Goal: Task Accomplishment & Management: Use online tool/utility

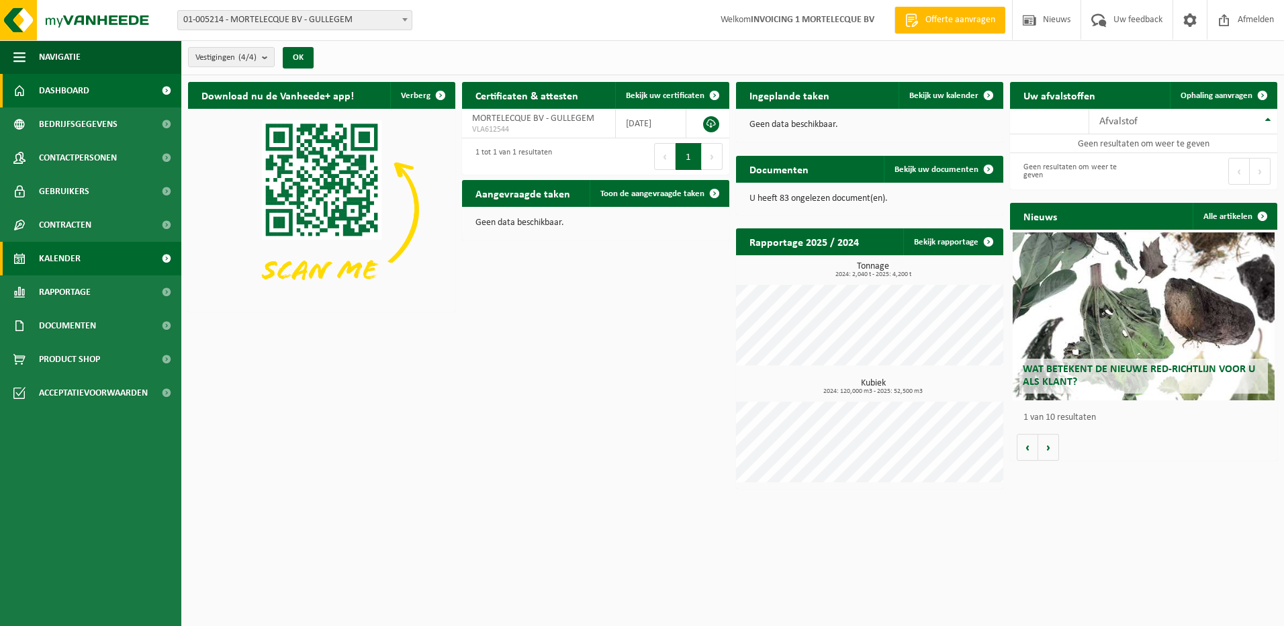
click at [75, 260] on span "Kalender" at bounding box center [60, 259] width 42 height 34
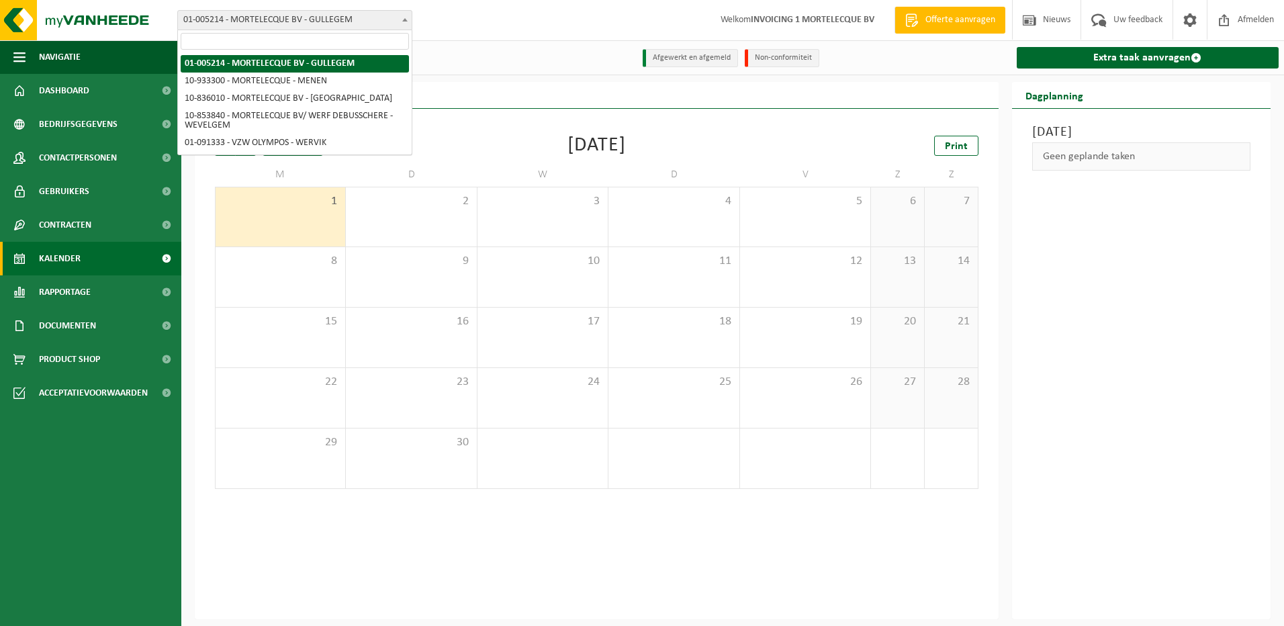
click at [268, 23] on span "01-005214 - MORTELECQUE BV - GULLEGEM" at bounding box center [295, 20] width 234 height 19
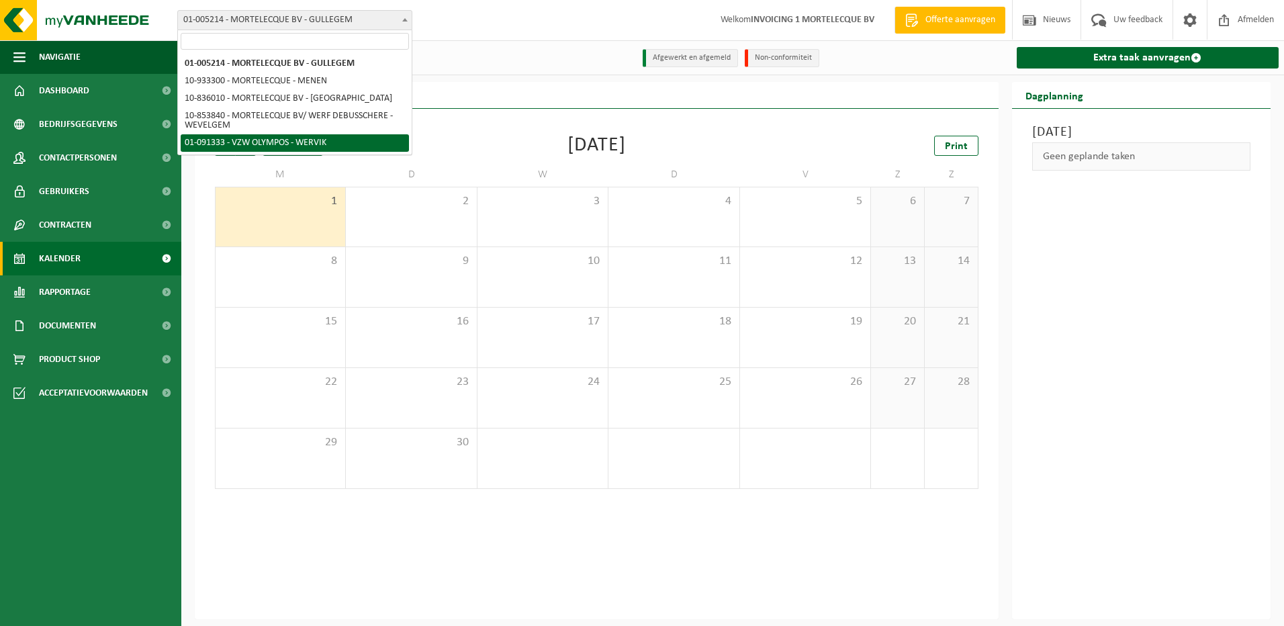
select select "21525"
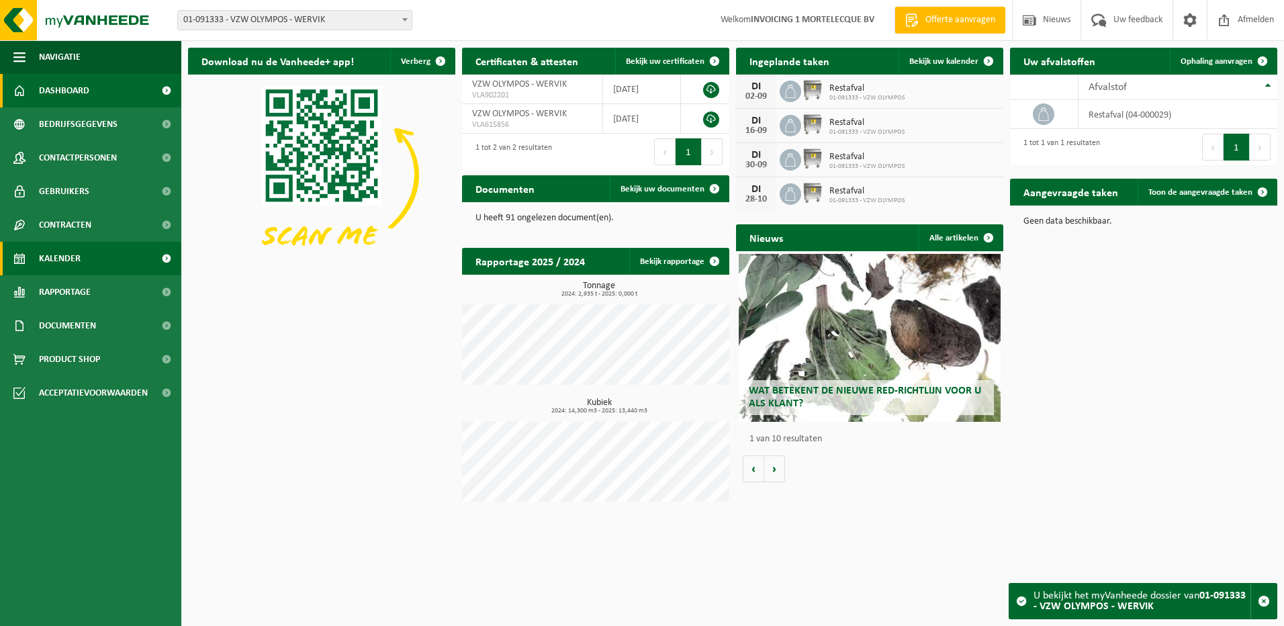
click at [116, 254] on link "Kalender" at bounding box center [90, 259] width 181 height 34
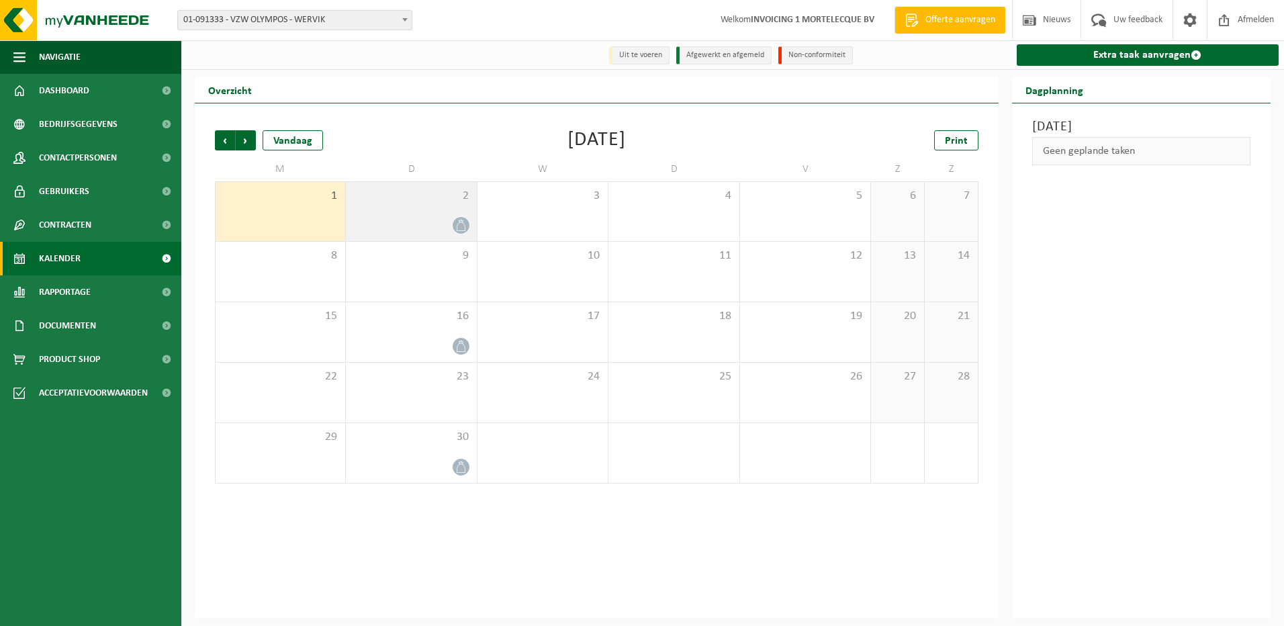
click at [418, 218] on div at bounding box center [410, 225] width 117 height 18
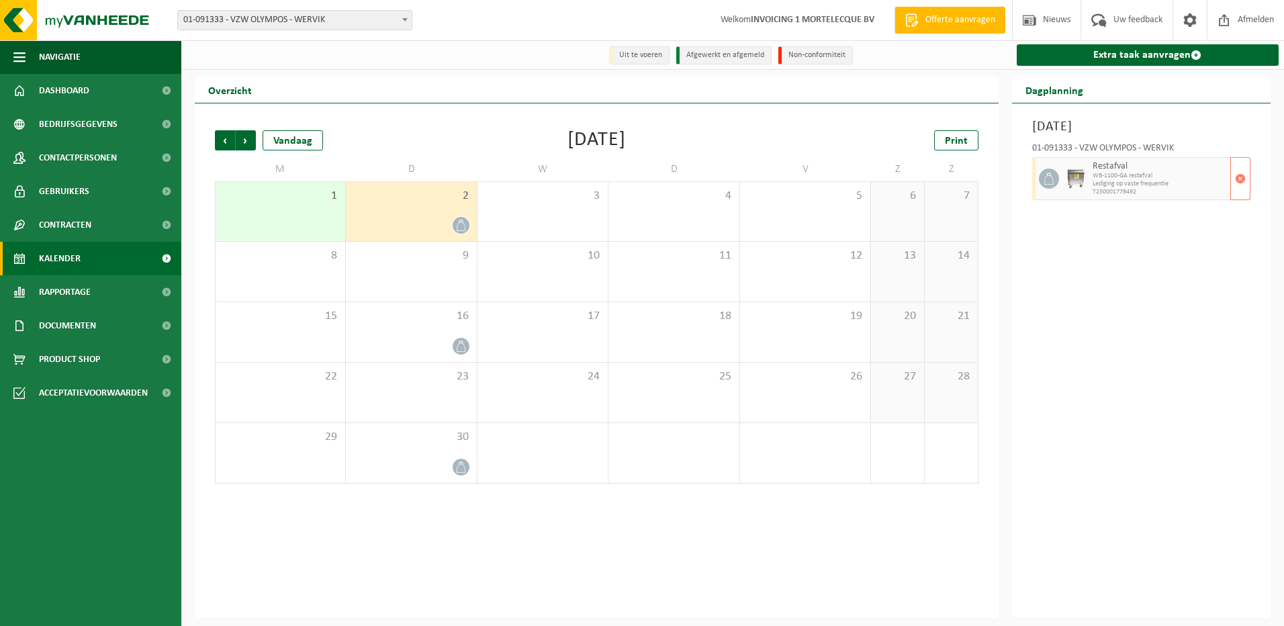
click at [1109, 179] on span "WB-1100-GA restafval" at bounding box center [1159, 176] width 135 height 8
click at [1243, 183] on span "button" at bounding box center [1240, 178] width 11 height 27
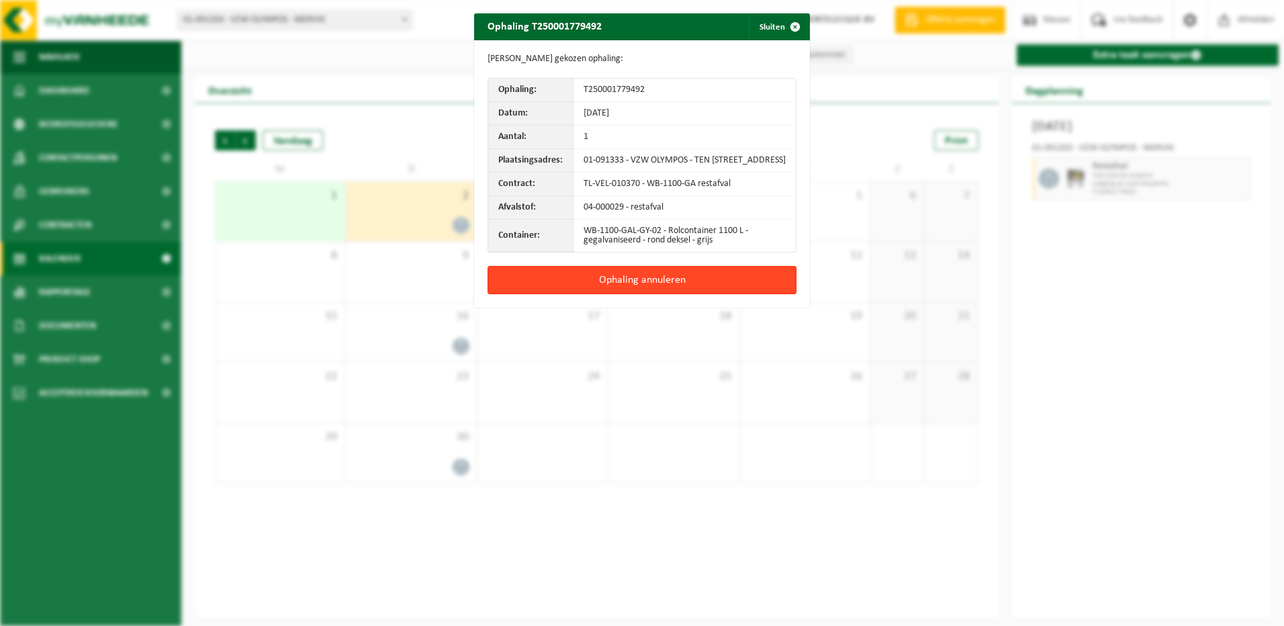
click at [608, 279] on button "Ophaling annuleren" at bounding box center [641, 280] width 309 height 28
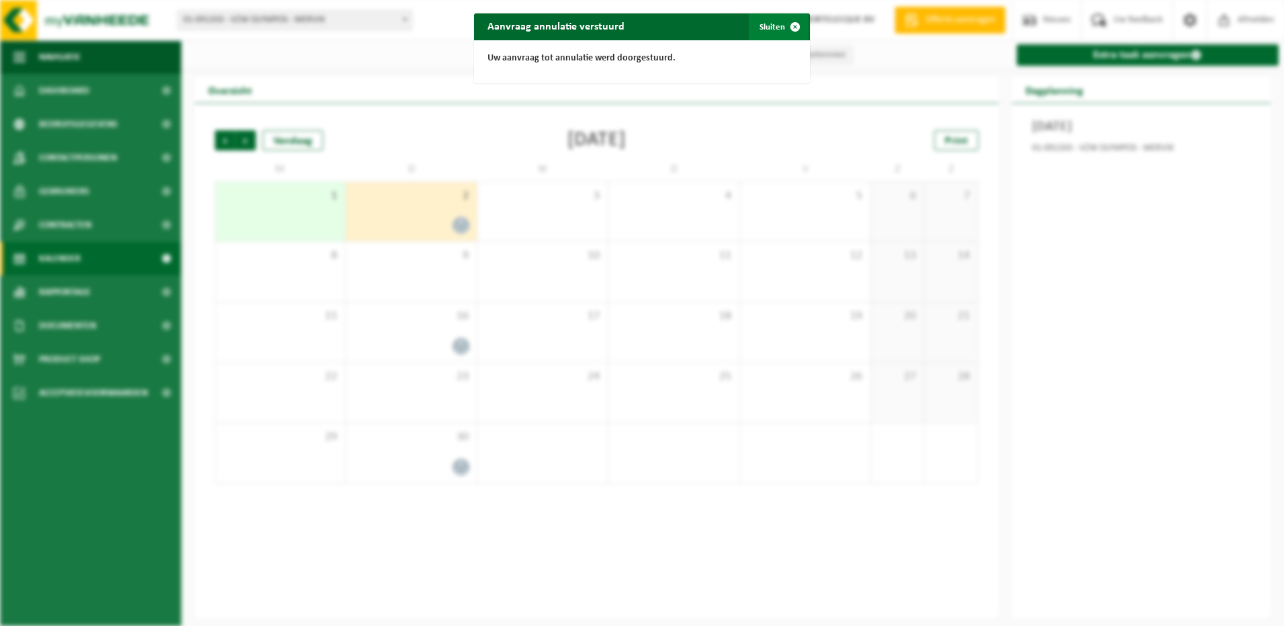
click at [784, 30] on span "button" at bounding box center [794, 26] width 27 height 27
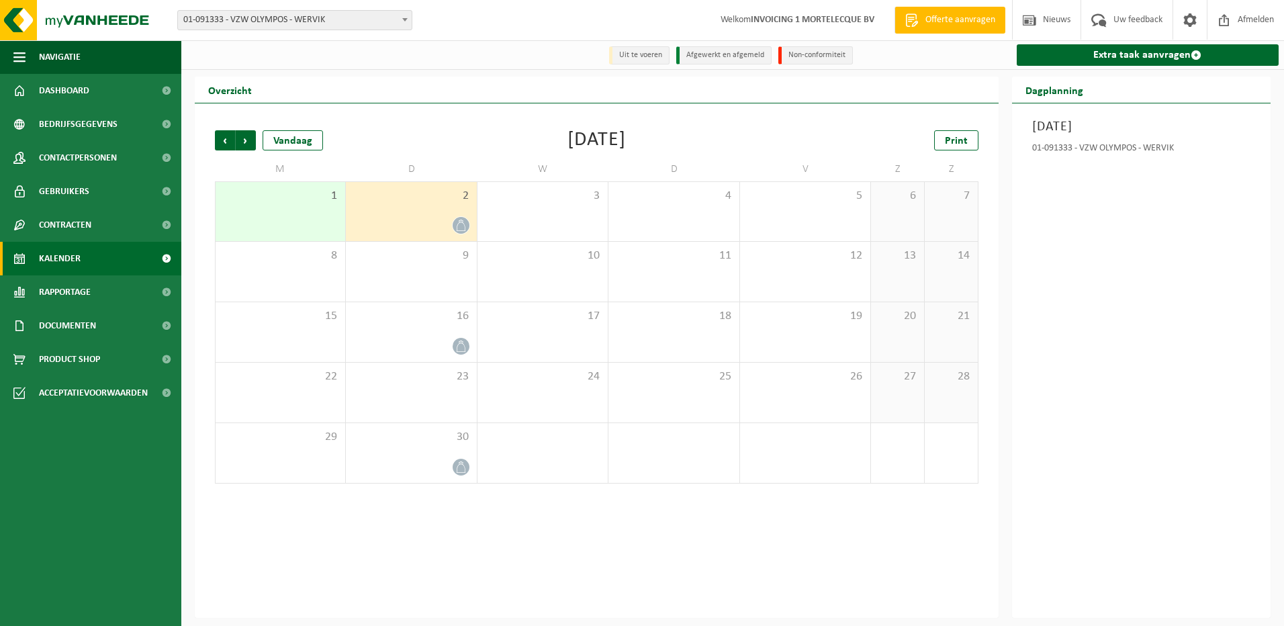
click at [396, 218] on div at bounding box center [410, 225] width 117 height 18
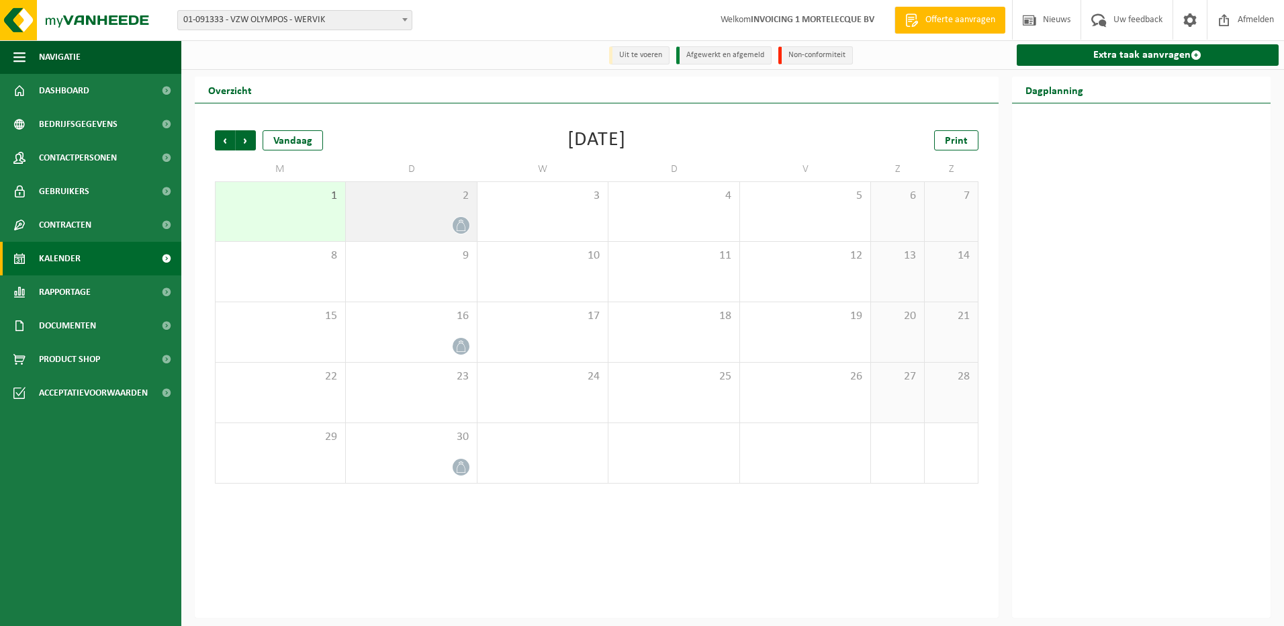
click at [412, 216] on div "2" at bounding box center [411, 211] width 130 height 59
